Goal: Book appointment/travel/reservation

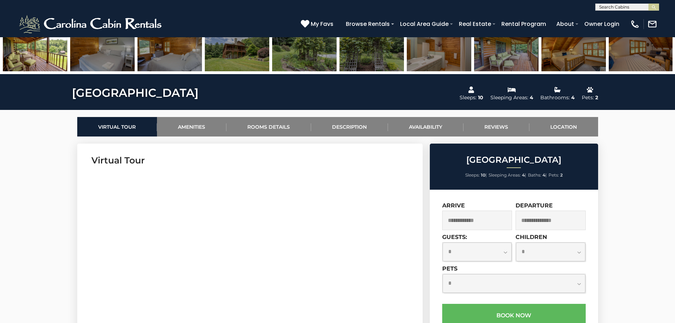
scroll to position [425, 0]
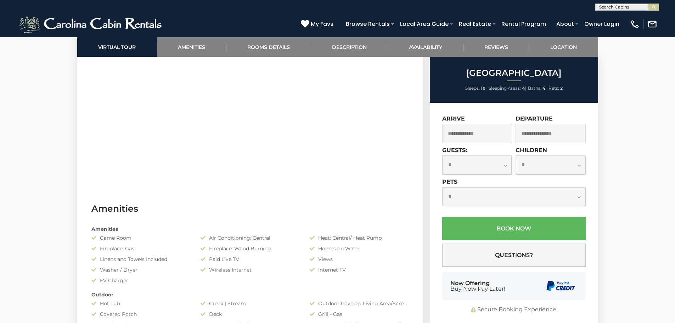
click at [490, 134] on input "text" at bounding box center [477, 133] width 70 height 19
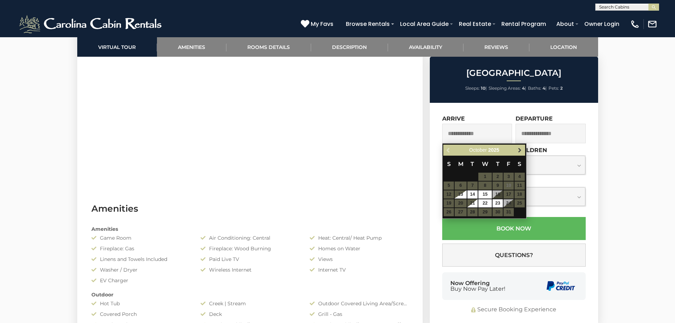
click at [524, 150] on link "Next" at bounding box center [520, 150] width 9 height 9
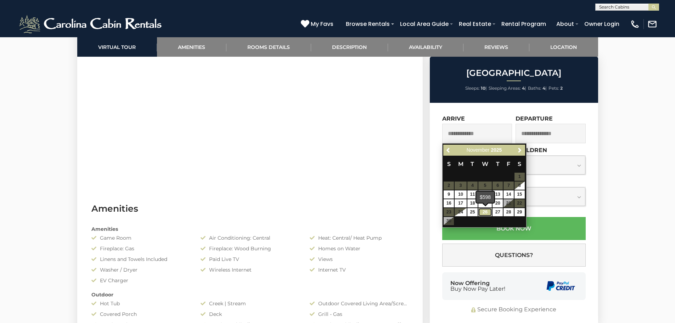
click at [483, 211] on link "26" at bounding box center [485, 212] width 13 height 8
type input "**********"
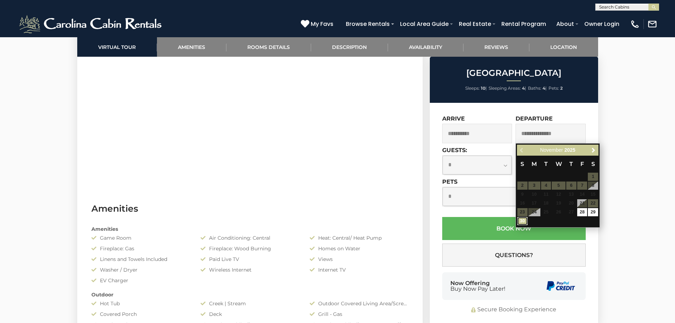
click at [525, 221] on link "30" at bounding box center [523, 221] width 10 height 8
type input "**********"
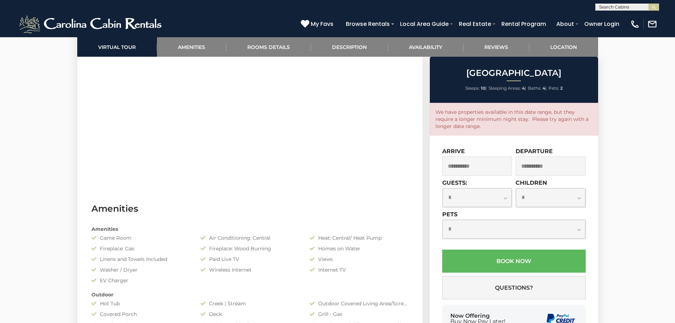
click at [501, 200] on select "**********" at bounding box center [477, 197] width 69 height 19
select select "**"
click at [443, 188] on select "**********" at bounding box center [477, 197] width 69 height 19
click at [500, 196] on select "**********" at bounding box center [477, 197] width 69 height 19
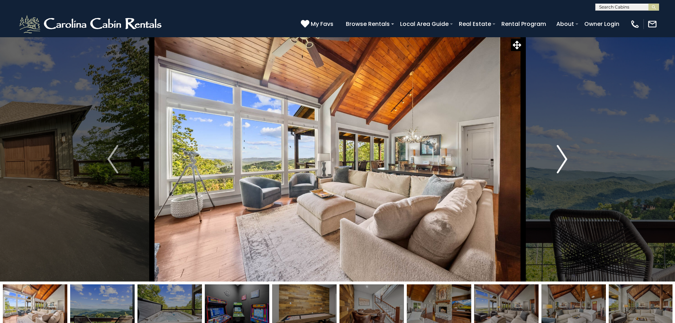
click at [558, 158] on img "Next" at bounding box center [562, 159] width 11 height 28
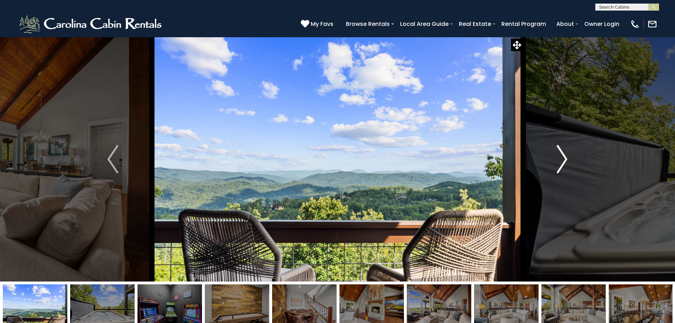
click at [558, 158] on img "Next" at bounding box center [562, 159] width 11 height 28
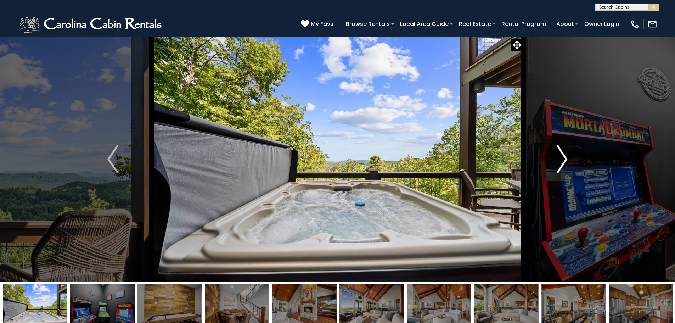
click at [558, 158] on img "Next" at bounding box center [562, 159] width 11 height 28
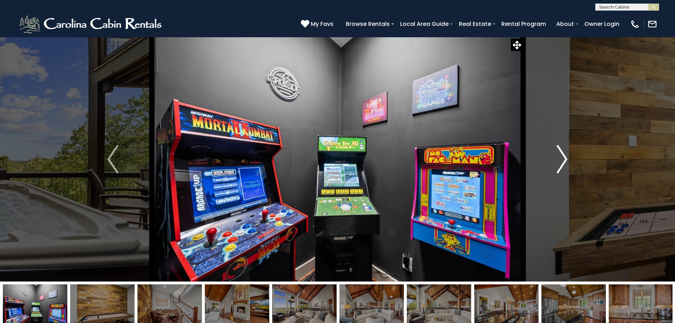
click at [558, 158] on img "Next" at bounding box center [562, 159] width 11 height 28
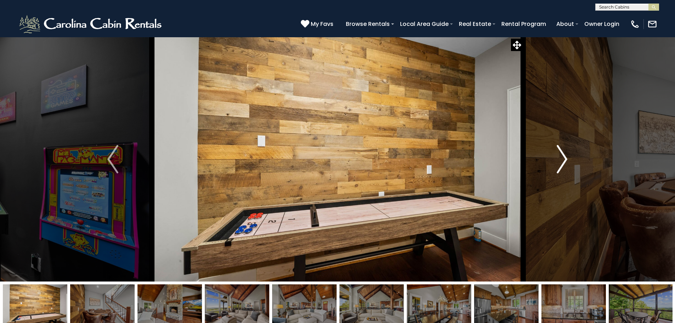
click at [558, 158] on img "Next" at bounding box center [562, 159] width 11 height 28
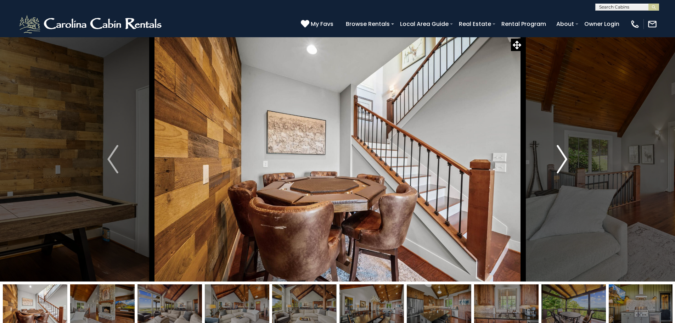
click at [558, 158] on img "Next" at bounding box center [562, 159] width 11 height 28
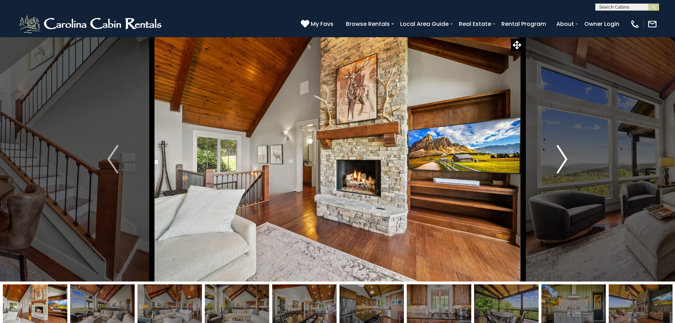
click at [558, 158] on img "Next" at bounding box center [562, 159] width 11 height 28
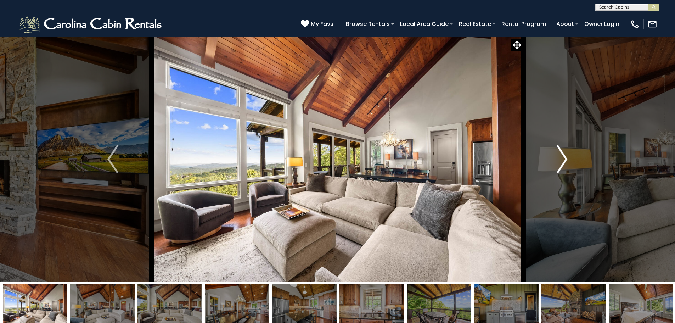
click at [558, 158] on img "Next" at bounding box center [562, 159] width 11 height 28
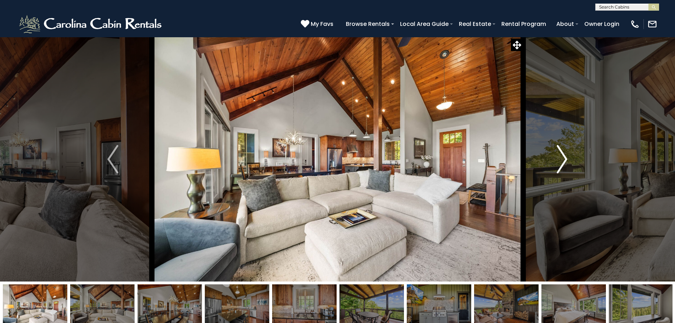
click at [558, 158] on img "Next" at bounding box center [562, 159] width 11 height 28
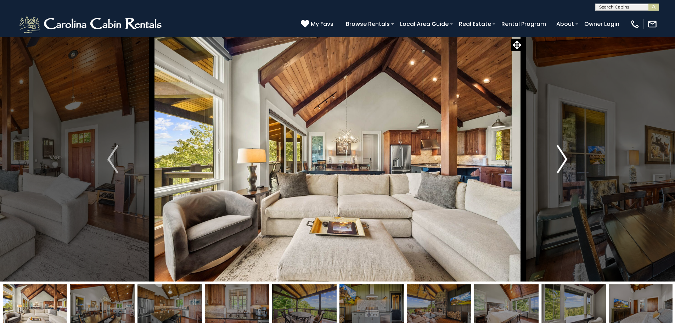
click at [558, 158] on img "Next" at bounding box center [562, 159] width 11 height 28
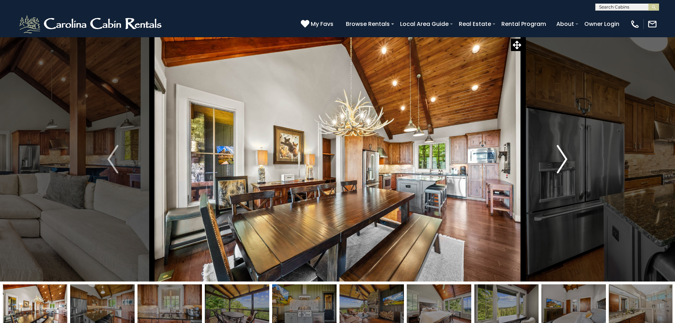
click at [558, 158] on img "Next" at bounding box center [562, 159] width 11 height 28
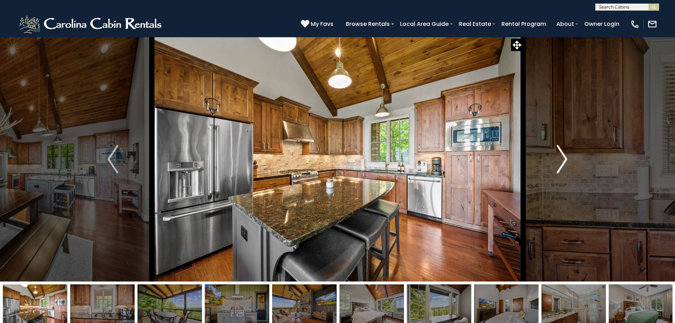
click at [558, 158] on img "Next" at bounding box center [562, 159] width 11 height 28
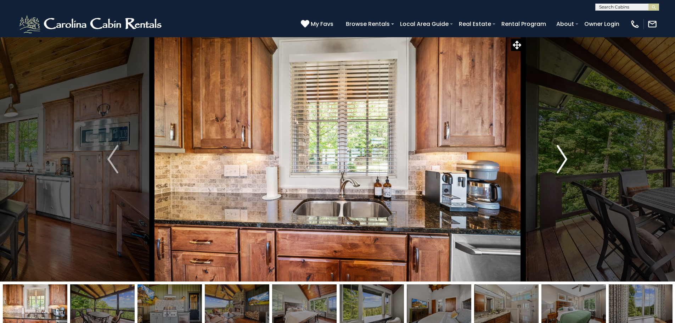
click at [558, 158] on img "Next" at bounding box center [562, 159] width 11 height 28
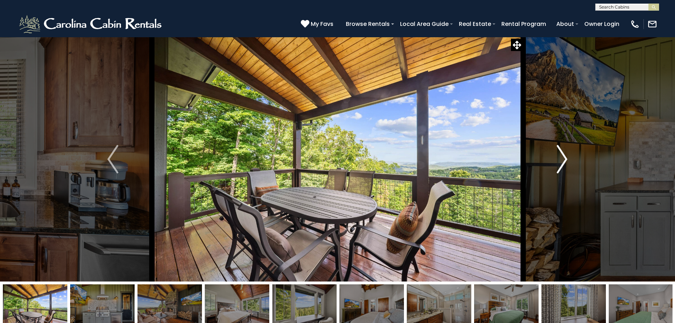
click at [558, 158] on img "Next" at bounding box center [562, 159] width 11 height 28
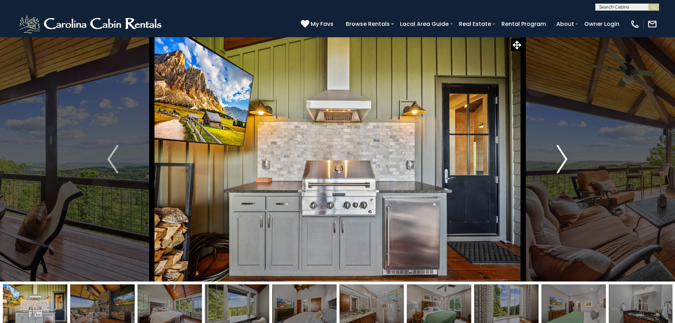
click at [558, 158] on img "Next" at bounding box center [562, 159] width 11 height 28
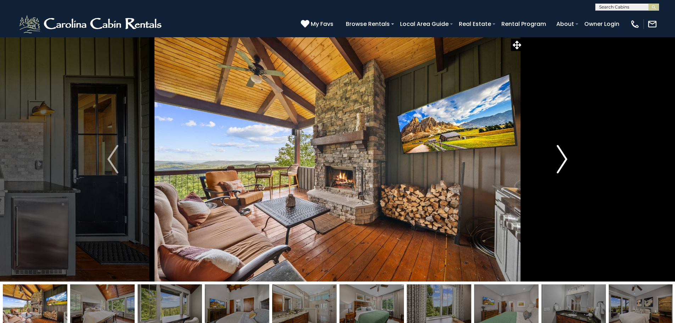
click at [558, 158] on img "Next" at bounding box center [562, 159] width 11 height 28
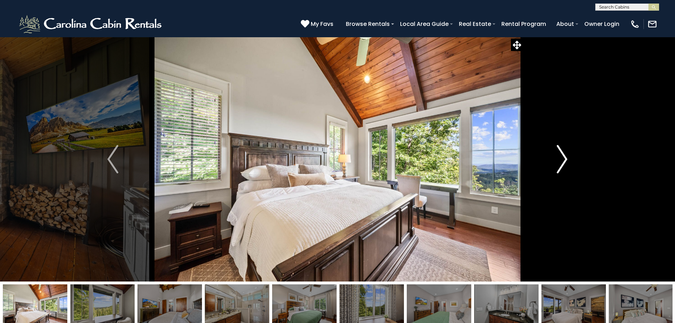
click at [558, 158] on img "Next" at bounding box center [562, 159] width 11 height 28
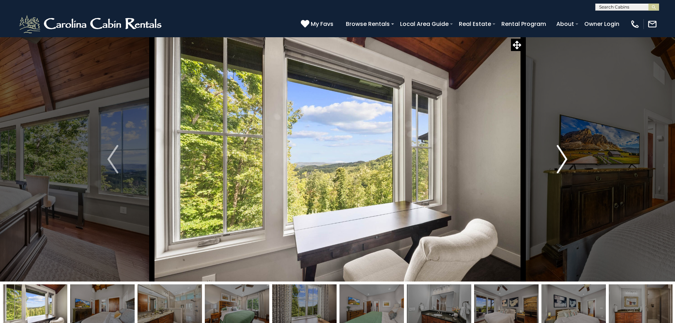
click at [558, 158] on img "Next" at bounding box center [562, 159] width 11 height 28
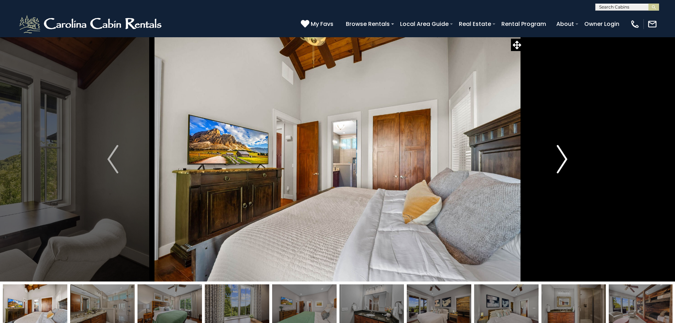
click at [558, 158] on img "Next" at bounding box center [562, 159] width 11 height 28
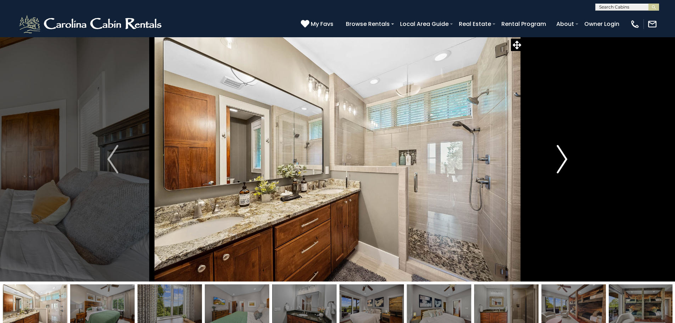
click at [558, 158] on img "Next" at bounding box center [562, 159] width 11 height 28
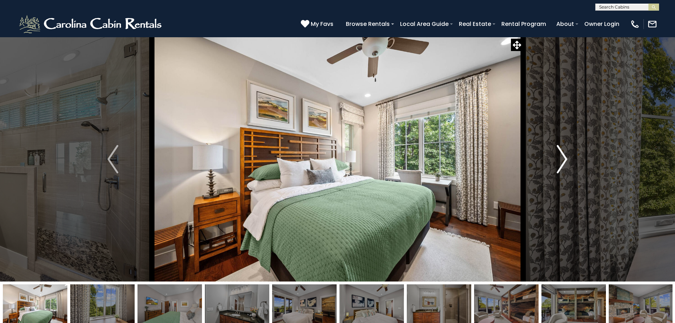
click at [558, 158] on img "Next" at bounding box center [562, 159] width 11 height 28
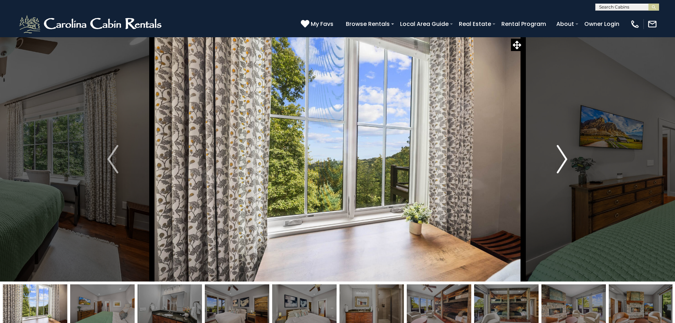
click at [558, 158] on img "Next" at bounding box center [562, 159] width 11 height 28
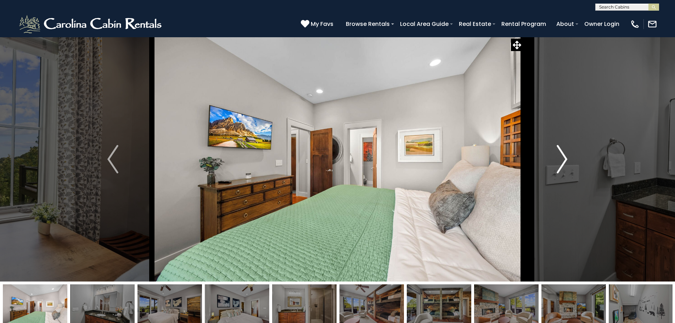
click at [558, 158] on img "Next" at bounding box center [562, 159] width 11 height 28
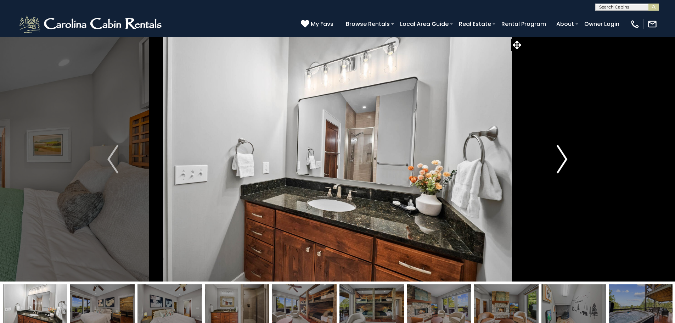
click at [558, 158] on img "Next" at bounding box center [562, 159] width 11 height 28
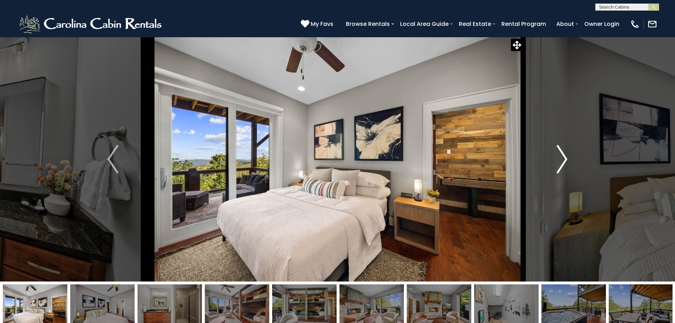
click at [558, 158] on img "Next" at bounding box center [562, 159] width 11 height 28
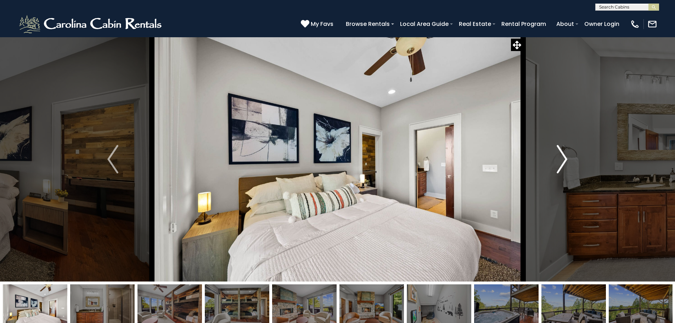
click at [558, 158] on img "Next" at bounding box center [562, 159] width 11 height 28
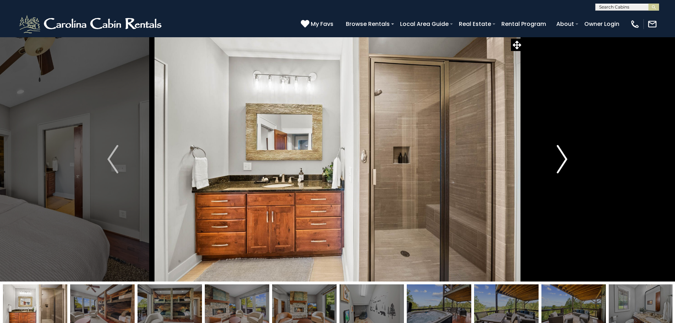
click at [558, 158] on img "Next" at bounding box center [562, 159] width 11 height 28
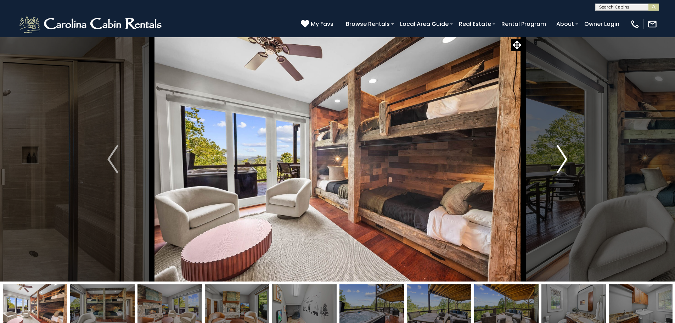
click at [558, 158] on img "Next" at bounding box center [562, 159] width 11 height 28
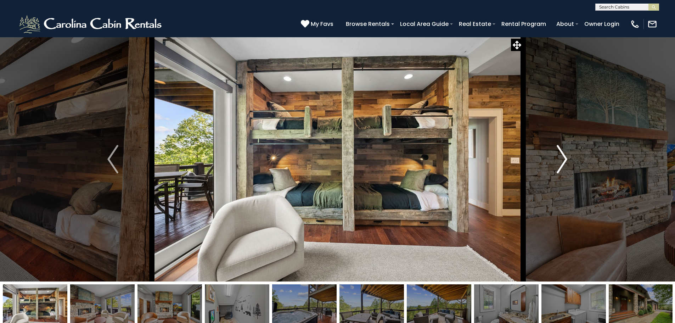
click at [558, 158] on img "Next" at bounding box center [562, 159] width 11 height 28
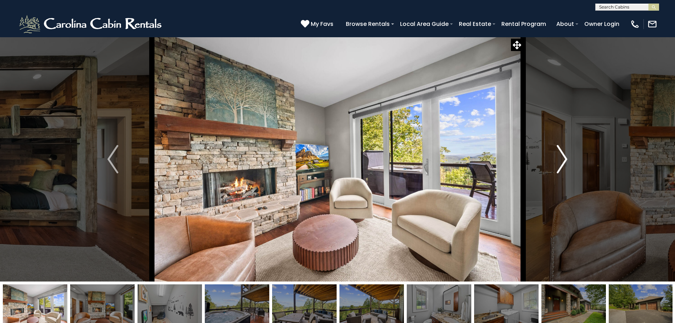
click at [558, 158] on img "Next" at bounding box center [562, 159] width 11 height 28
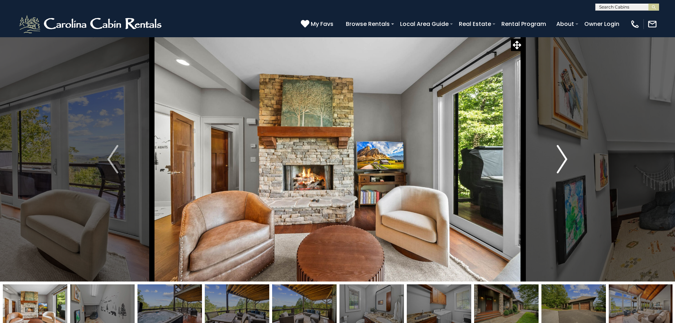
click at [558, 158] on img "Next" at bounding box center [562, 159] width 11 height 28
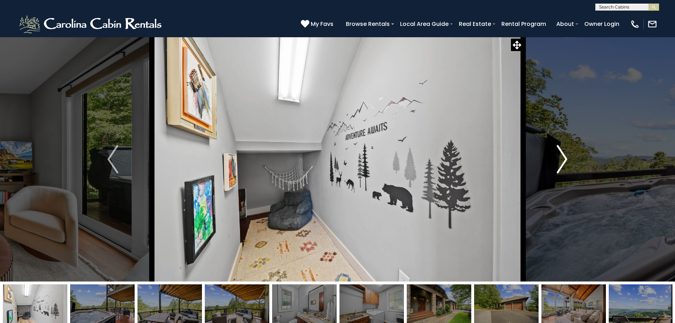
click at [558, 158] on img "Next" at bounding box center [562, 159] width 11 height 28
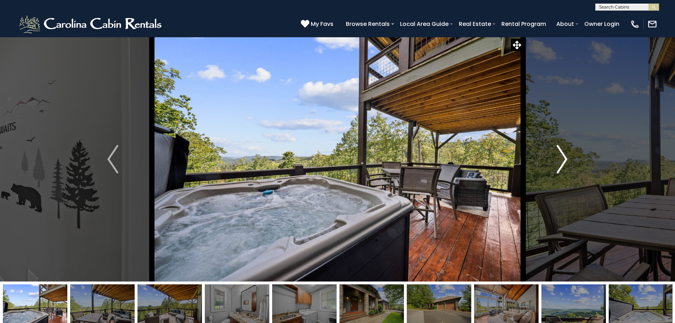
click at [558, 158] on img "Next" at bounding box center [562, 159] width 11 height 28
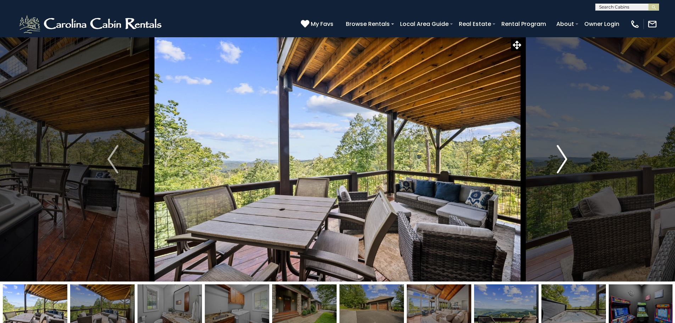
click at [558, 158] on img "Next" at bounding box center [562, 159] width 11 height 28
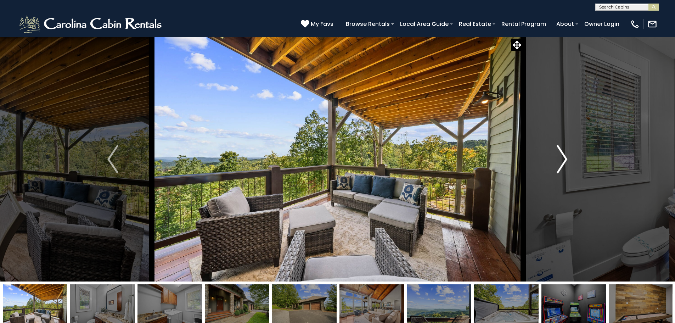
click at [558, 158] on img "Next" at bounding box center [562, 159] width 11 height 28
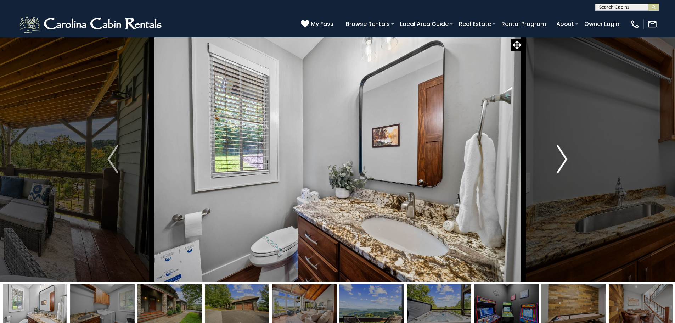
click at [558, 158] on img "Next" at bounding box center [562, 159] width 11 height 28
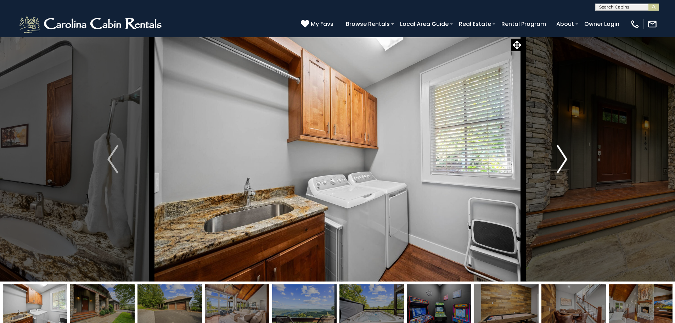
click at [558, 158] on img "Next" at bounding box center [562, 159] width 11 height 28
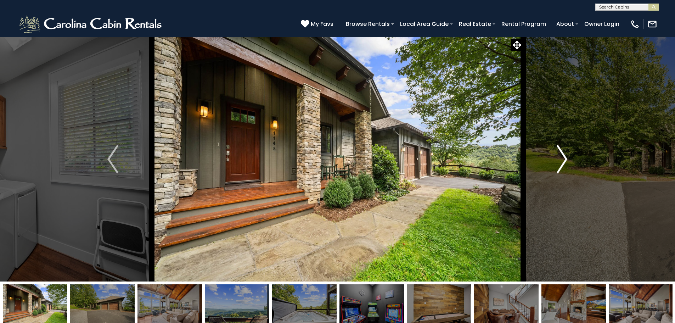
click at [558, 158] on img "Next" at bounding box center [562, 159] width 11 height 28
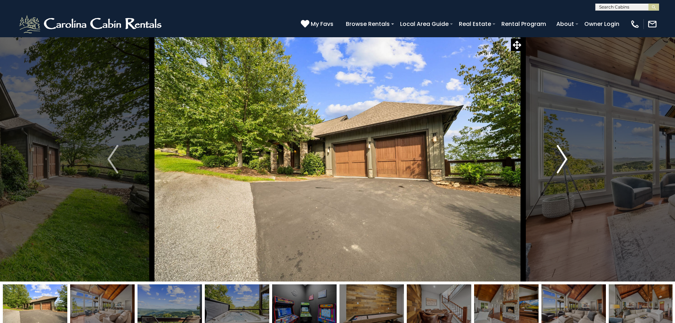
click at [558, 158] on img "Next" at bounding box center [562, 159] width 11 height 28
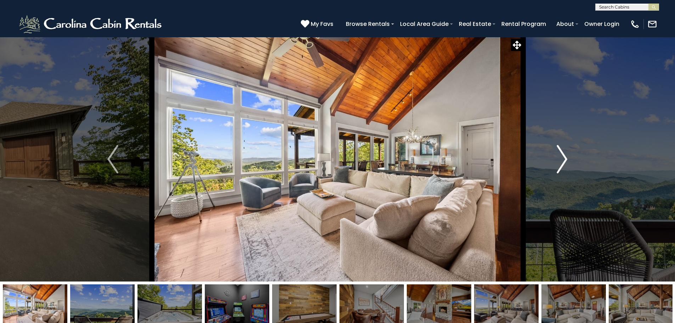
click at [558, 158] on img "Next" at bounding box center [562, 159] width 11 height 28
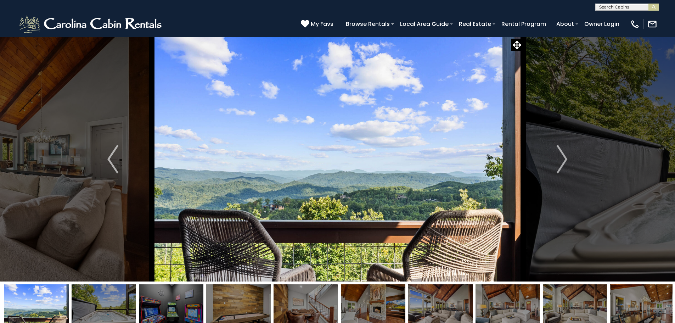
drag, startPoint x: 96, startPoint y: 309, endPoint x: 530, endPoint y: 288, distance: 434.7
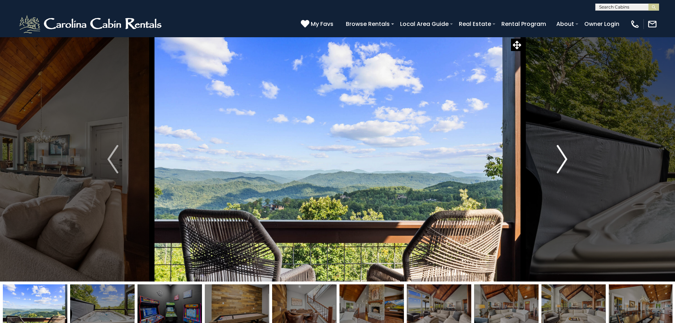
click at [559, 152] on img "Next" at bounding box center [562, 159] width 11 height 28
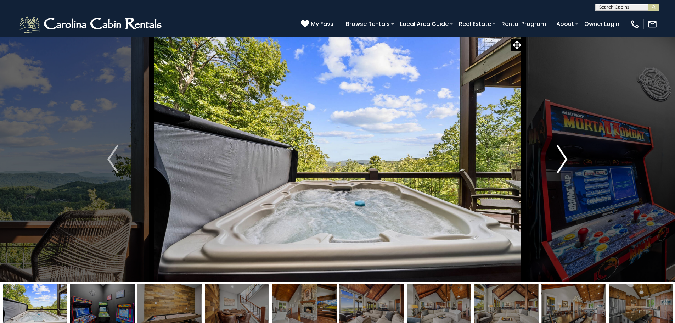
click at [559, 152] on img "Next" at bounding box center [562, 159] width 11 height 28
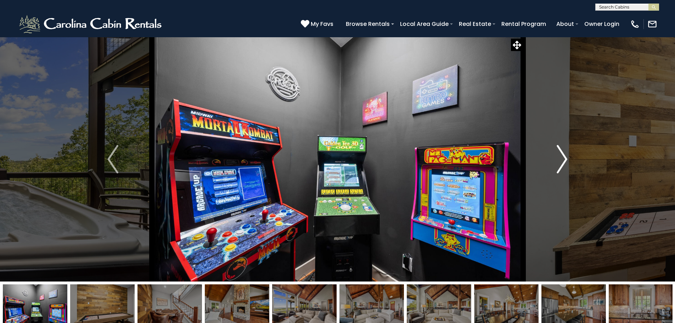
click at [559, 152] on img "Next" at bounding box center [562, 159] width 11 height 28
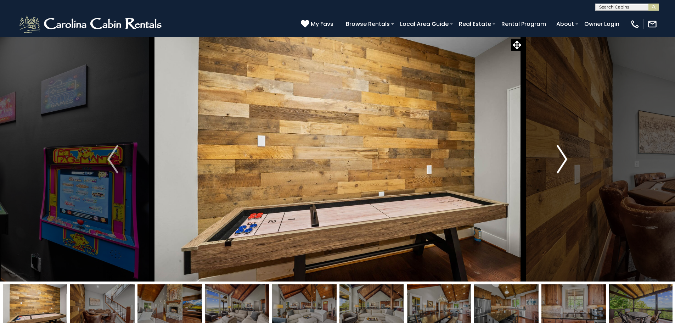
click at [559, 152] on img "Next" at bounding box center [562, 159] width 11 height 28
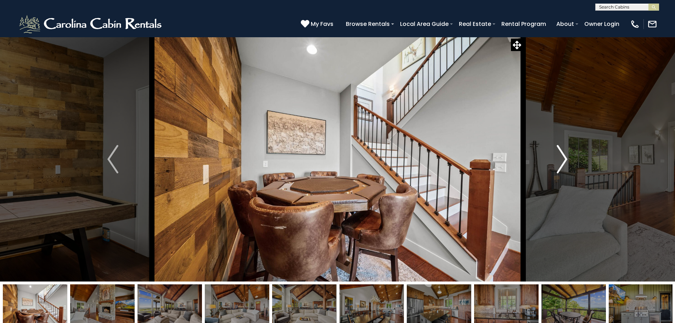
click at [559, 152] on img "Next" at bounding box center [562, 159] width 11 height 28
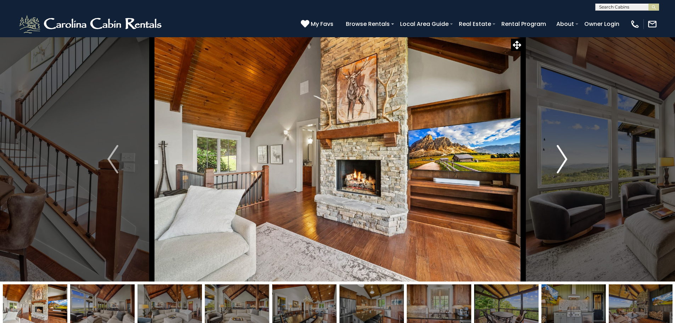
click at [559, 152] on img "Next" at bounding box center [562, 159] width 11 height 28
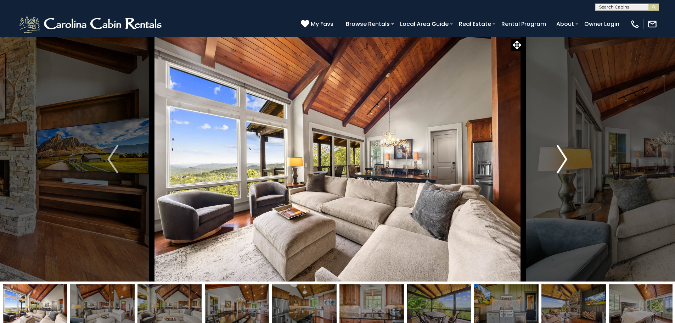
click at [559, 152] on img "Next" at bounding box center [562, 159] width 11 height 28
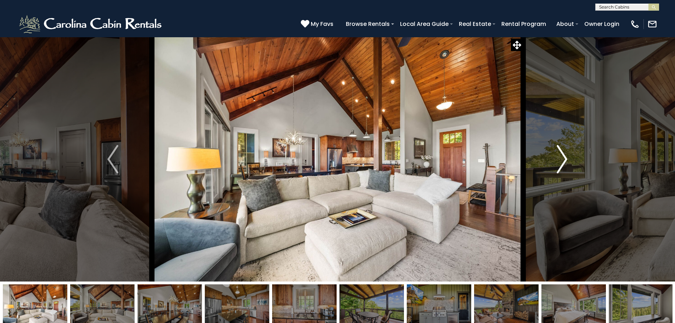
click at [559, 152] on img "Next" at bounding box center [562, 159] width 11 height 28
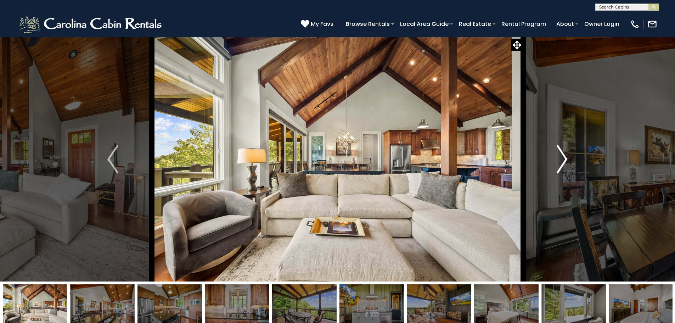
click at [559, 152] on img "Next" at bounding box center [562, 159] width 11 height 28
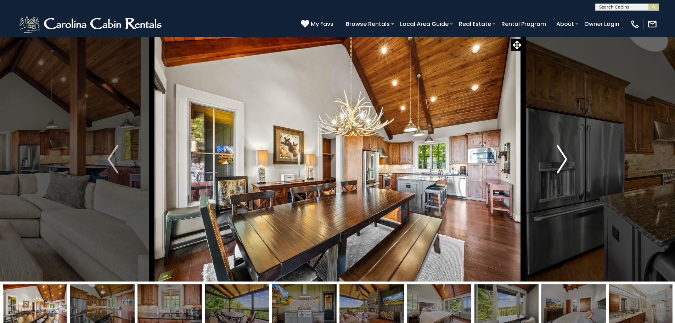
click at [559, 152] on img "Next" at bounding box center [562, 159] width 11 height 28
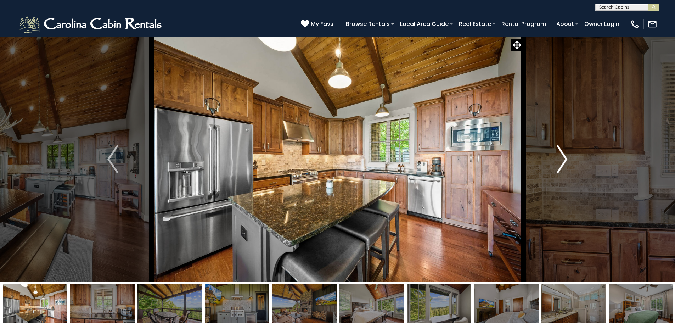
click at [559, 152] on img "Next" at bounding box center [562, 159] width 11 height 28
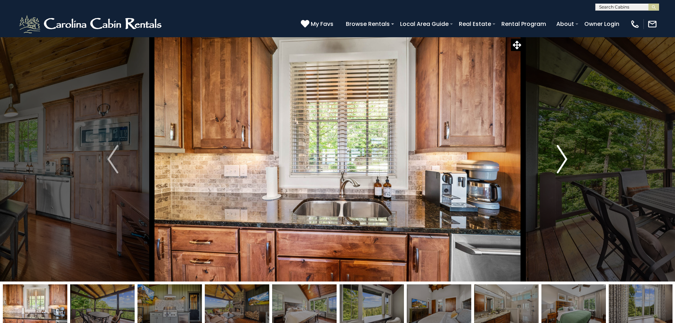
click at [559, 152] on img "Next" at bounding box center [562, 159] width 11 height 28
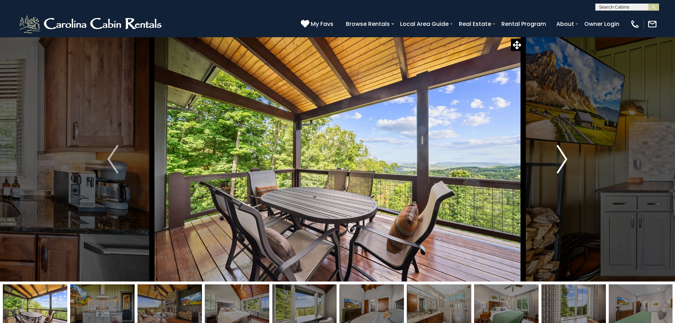
click at [559, 152] on img "Next" at bounding box center [562, 159] width 11 height 28
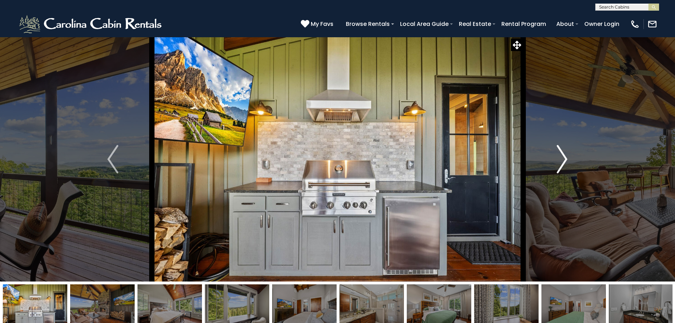
click at [559, 152] on img "Next" at bounding box center [562, 159] width 11 height 28
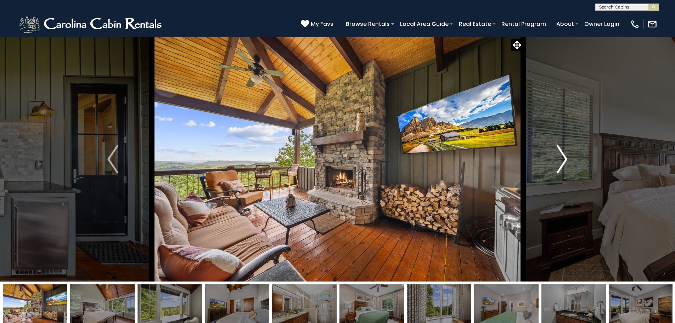
click at [559, 152] on img "Next" at bounding box center [562, 159] width 11 height 28
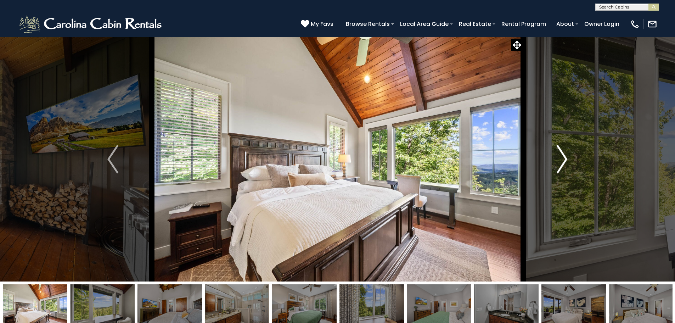
click at [559, 152] on img "Next" at bounding box center [562, 159] width 11 height 28
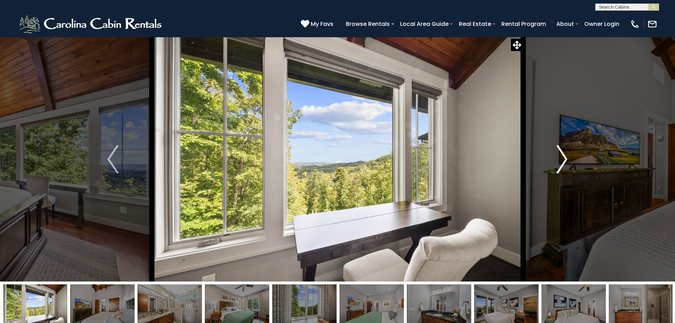
click at [559, 152] on img "Next" at bounding box center [562, 159] width 11 height 28
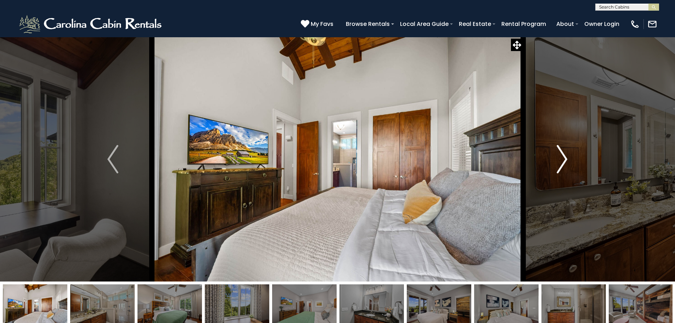
click at [559, 152] on img "Next" at bounding box center [562, 159] width 11 height 28
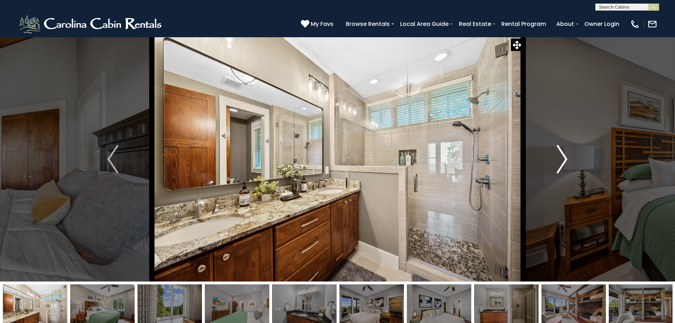
click at [559, 152] on img "Next" at bounding box center [562, 159] width 11 height 28
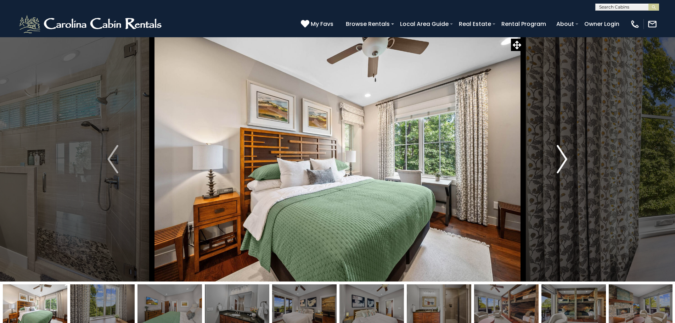
click at [553, 152] on button "Next" at bounding box center [562, 159] width 78 height 245
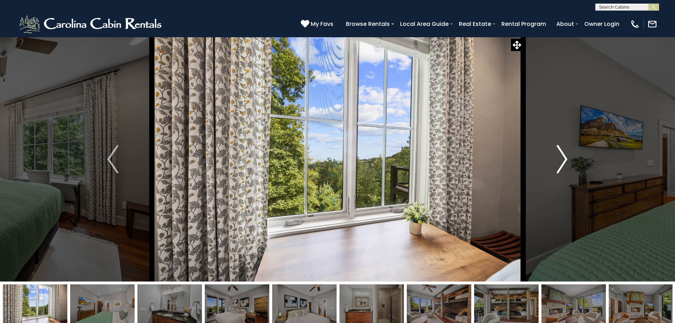
click at [553, 152] on button "Next" at bounding box center [562, 159] width 78 height 245
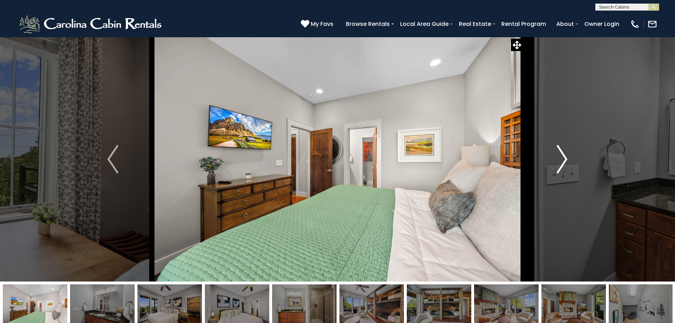
click at [553, 152] on button "Next" at bounding box center [562, 159] width 78 height 245
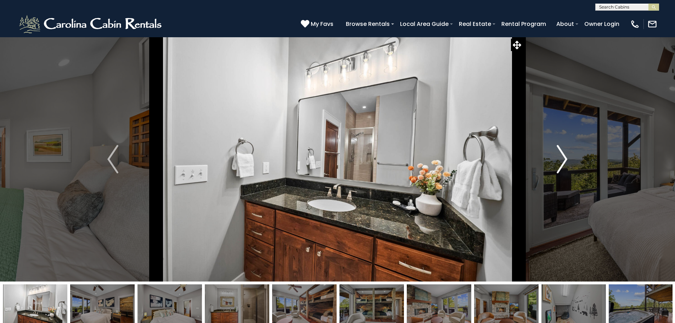
click at [553, 152] on button "Next" at bounding box center [562, 159] width 78 height 245
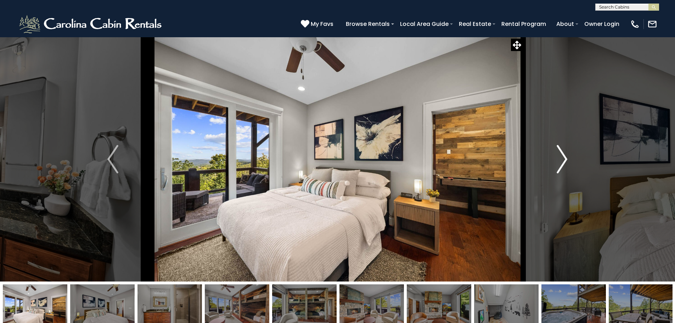
click at [553, 152] on button "Next" at bounding box center [562, 159] width 78 height 245
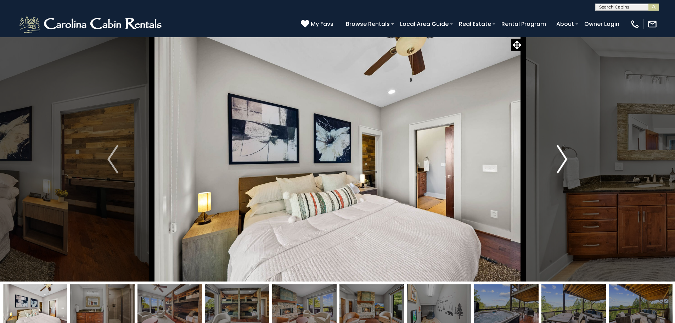
click at [557, 151] on img "Next" at bounding box center [562, 159] width 11 height 28
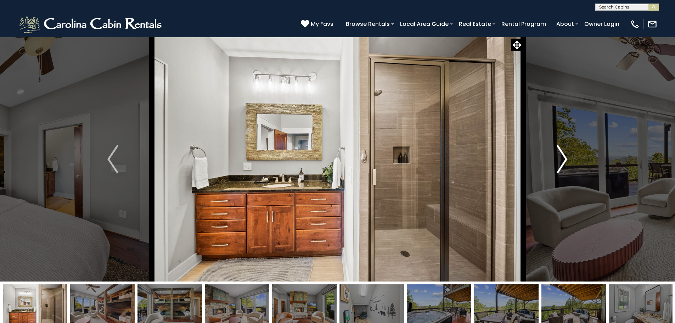
click at [557, 151] on img "Next" at bounding box center [562, 159] width 11 height 28
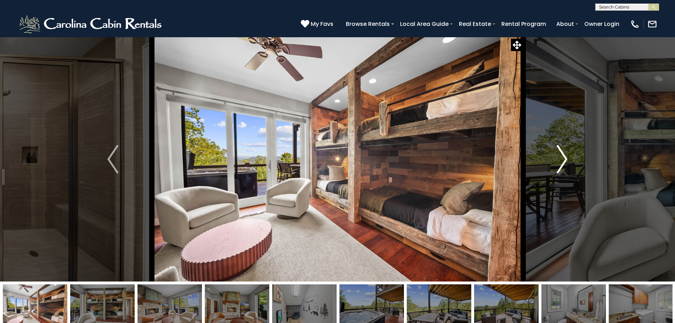
click at [557, 151] on img "Next" at bounding box center [562, 159] width 11 height 28
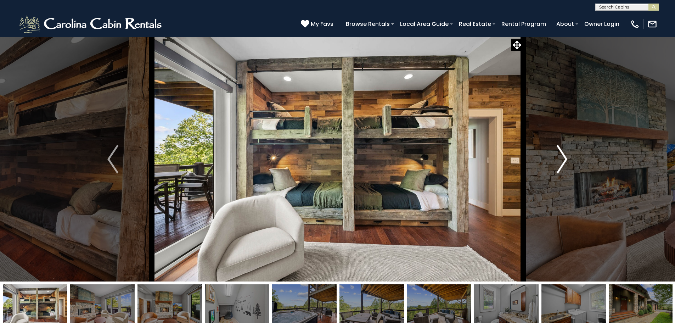
click at [557, 151] on img "Next" at bounding box center [562, 159] width 11 height 28
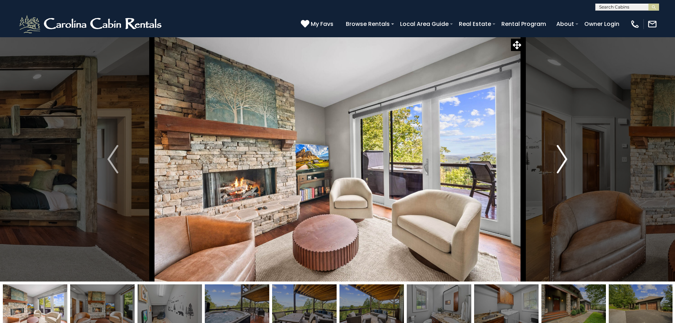
click at [557, 151] on img "Next" at bounding box center [562, 159] width 11 height 28
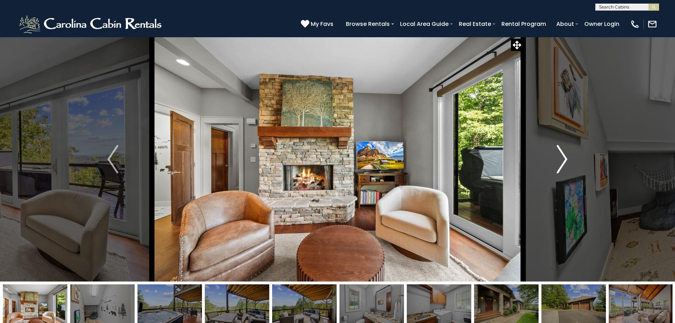
click at [557, 151] on img "Next" at bounding box center [562, 159] width 11 height 28
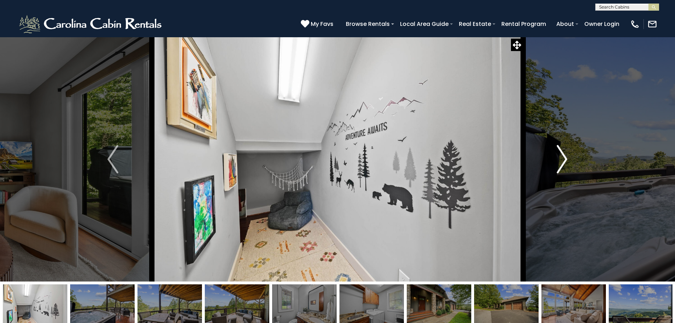
click at [557, 151] on img "Next" at bounding box center [562, 159] width 11 height 28
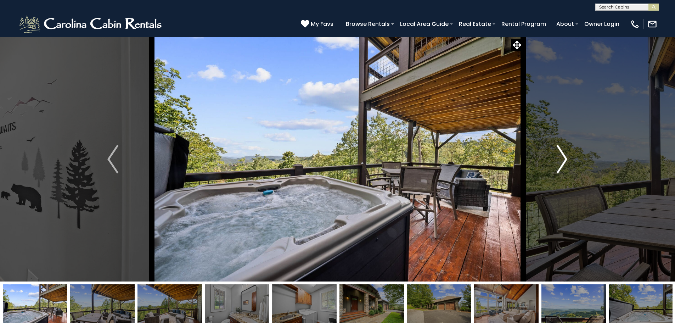
click at [557, 151] on img "Next" at bounding box center [562, 159] width 11 height 28
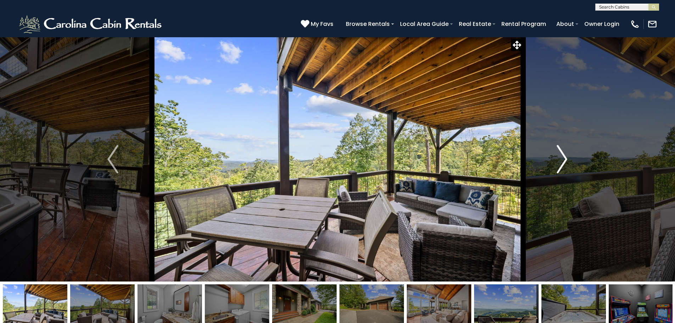
click at [557, 151] on img "Next" at bounding box center [562, 159] width 11 height 28
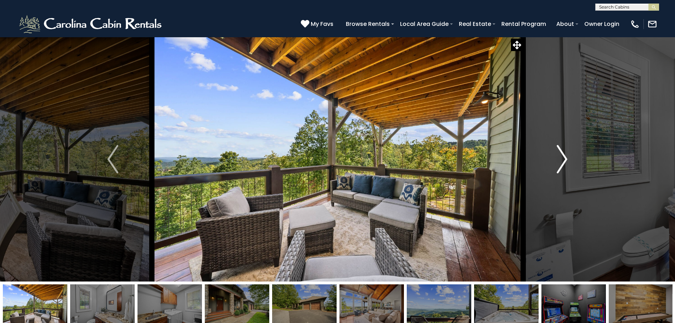
click at [557, 151] on img "Next" at bounding box center [562, 159] width 11 height 28
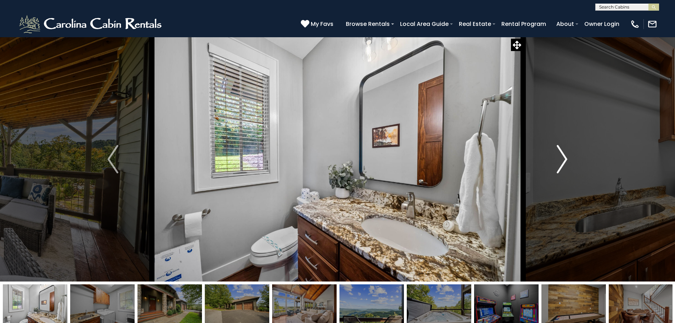
click at [557, 151] on img "Next" at bounding box center [562, 159] width 11 height 28
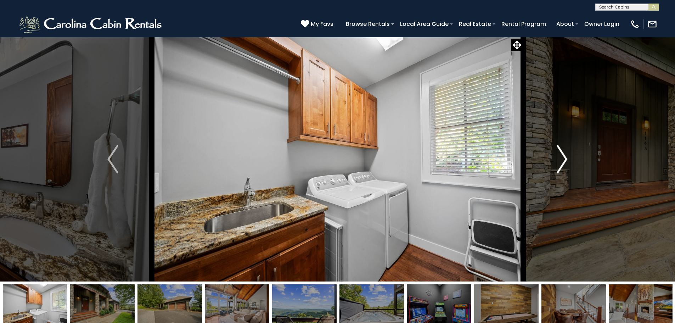
click at [557, 151] on img "Next" at bounding box center [562, 159] width 11 height 28
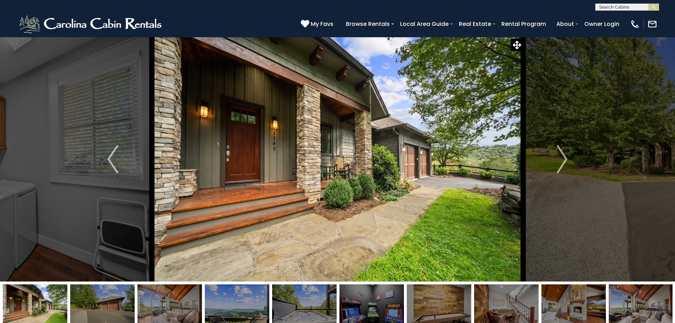
drag, startPoint x: 490, startPoint y: 193, endPoint x: 489, endPoint y: 179, distance: 14.6
click at [489, 179] on img at bounding box center [338, 159] width 372 height 245
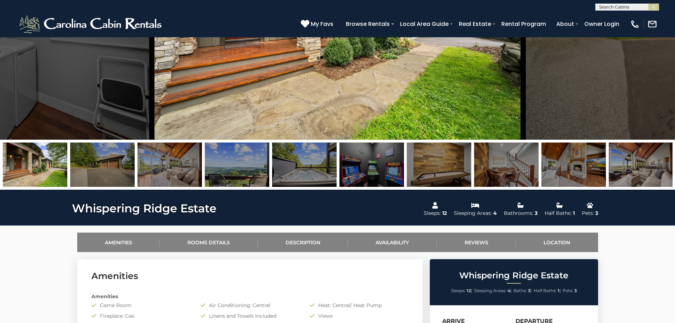
scroll to position [319, 0]
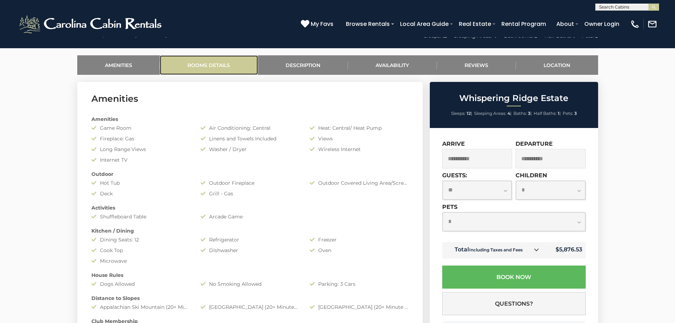
click at [198, 68] on link "Rooms Details" at bounding box center [209, 64] width 98 height 19
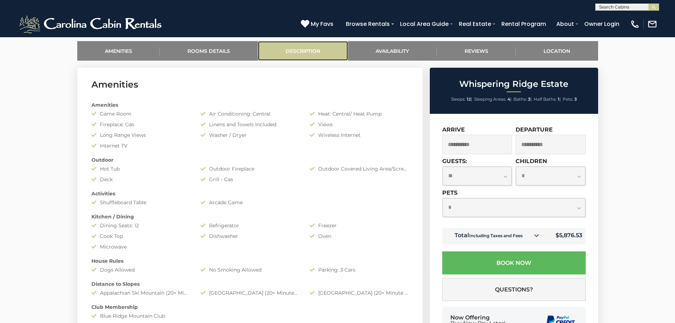
click at [289, 51] on link "Description" at bounding box center [303, 50] width 90 height 19
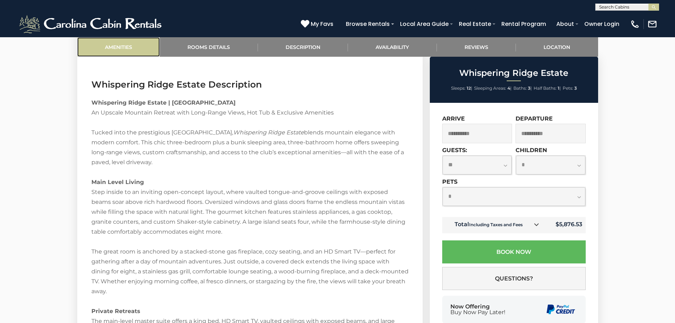
click at [110, 55] on link "Amenities" at bounding box center [118, 46] width 83 height 19
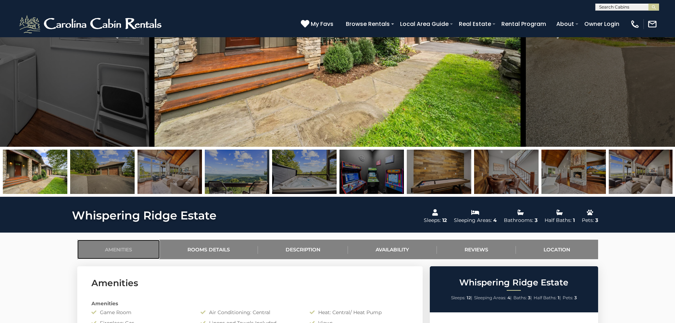
scroll to position [0, 0]
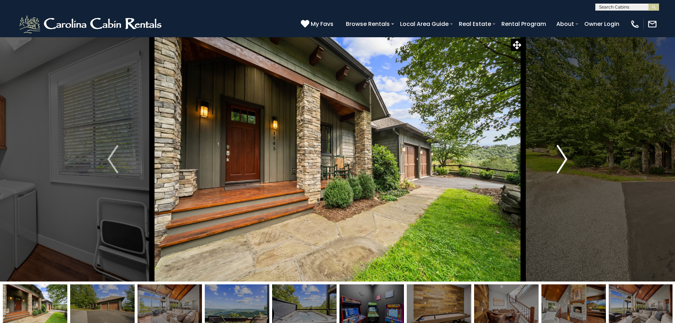
click at [557, 159] on button "Next" at bounding box center [562, 159] width 78 height 245
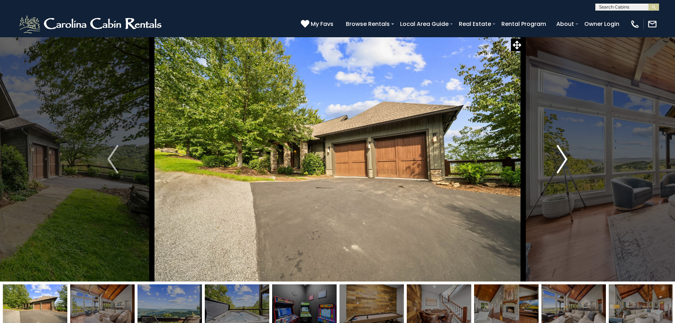
click at [557, 159] on button "Next" at bounding box center [562, 159] width 78 height 245
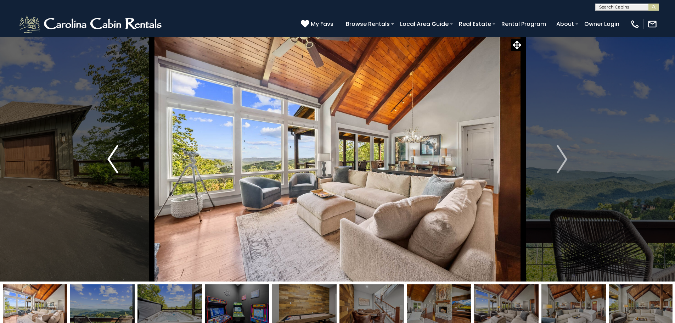
click at [119, 164] on button "Previous" at bounding box center [113, 159] width 78 height 245
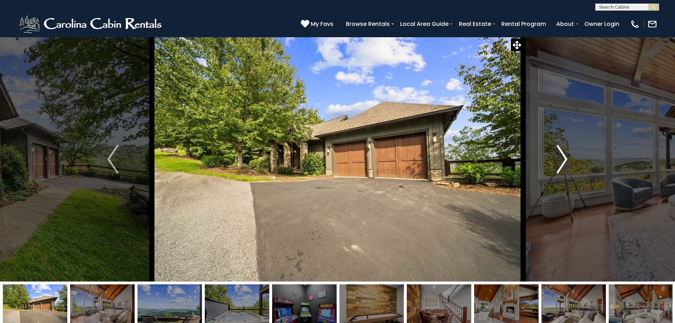
click at [562, 158] on img "Next" at bounding box center [562, 159] width 11 height 28
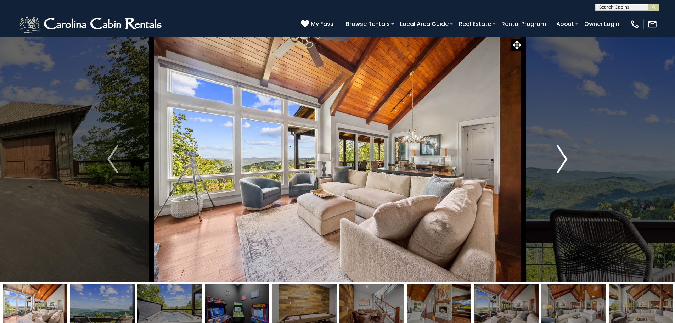
click at [562, 158] on img "Next" at bounding box center [562, 159] width 11 height 28
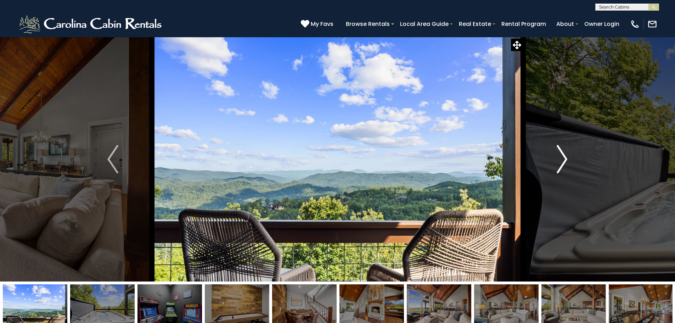
click at [562, 158] on img "Next" at bounding box center [562, 159] width 11 height 28
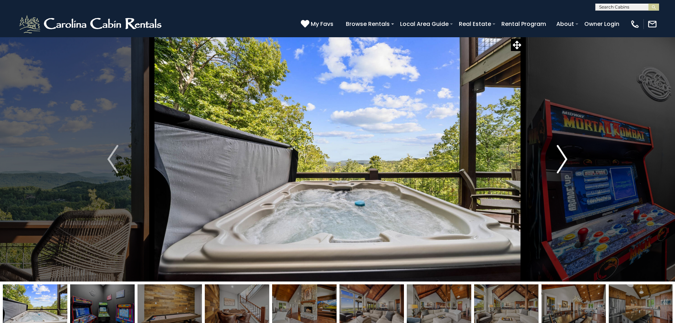
click at [562, 158] on img "Next" at bounding box center [562, 159] width 11 height 28
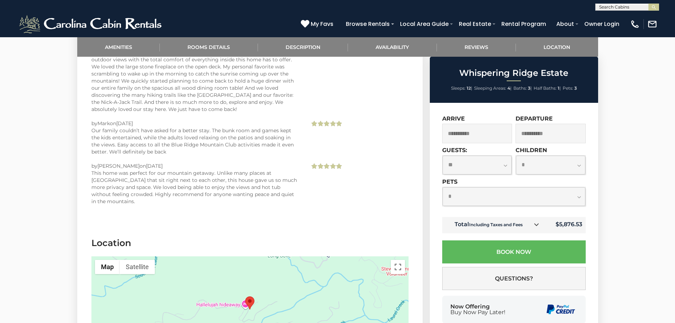
scroll to position [1737, 0]
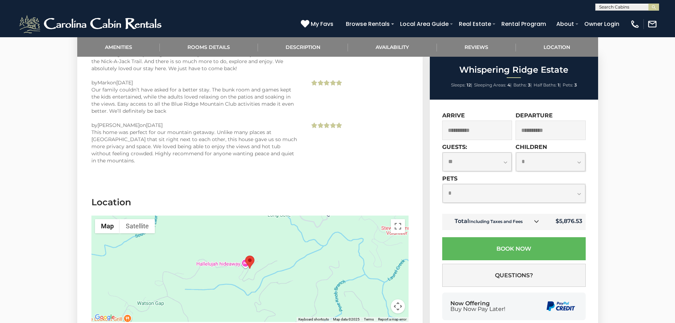
click at [399, 299] on button "Map camera controls" at bounding box center [398, 306] width 14 height 14
click at [313, 264] on div at bounding box center [249, 269] width 317 height 106
click at [394, 219] on button "Toggle fullscreen view" at bounding box center [398, 226] width 14 height 14
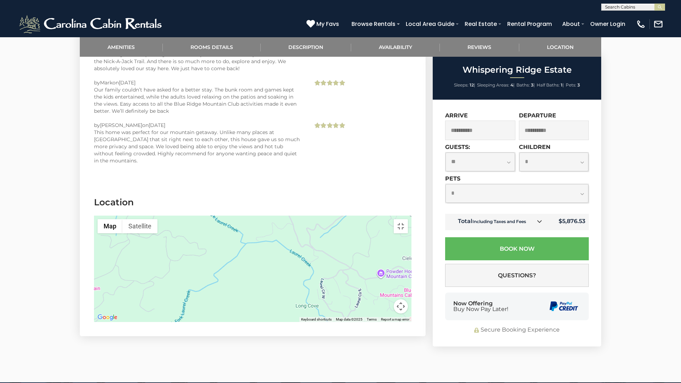
drag, startPoint x: 494, startPoint y: 233, endPoint x: 518, endPoint y: 324, distance: 94.5
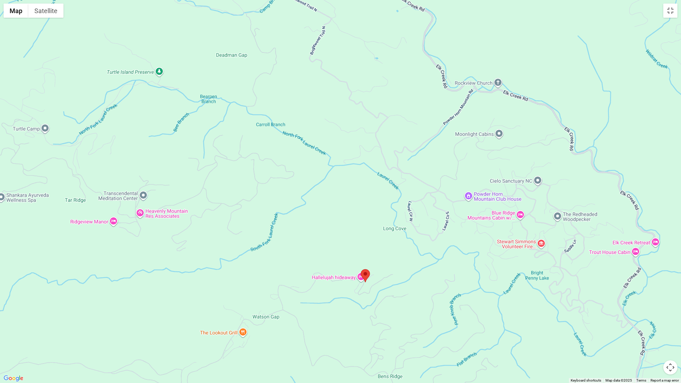
click at [518, 323] on div at bounding box center [340, 191] width 681 height 383
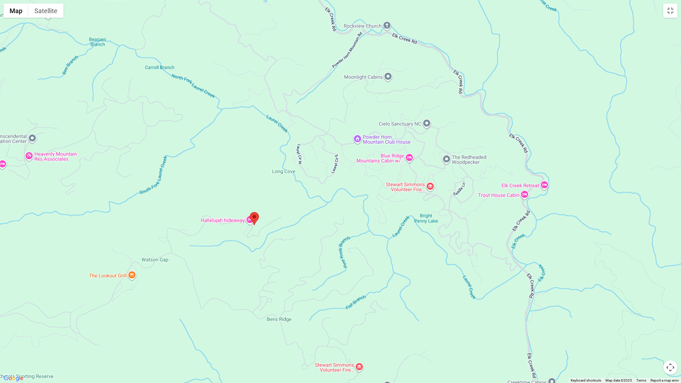
drag, startPoint x: 472, startPoint y: 242, endPoint x: 361, endPoint y: 185, distance: 124.4
click at [361, 185] on div at bounding box center [340, 191] width 681 height 383
